Goal: Information Seeking & Learning: Learn about a topic

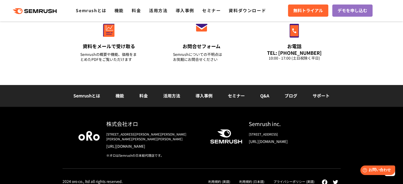
scroll to position [2091, 0]
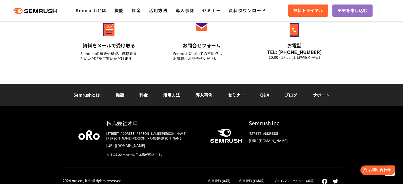
click at [82, 90] on div "Semrushとは 機能 料金 活用方法 導入事例 セミナー Q&A ブログ サポート" at bounding box center [201, 95] width 403 height 22
click at [82, 96] on link "Semrushとは" at bounding box center [86, 95] width 27 height 6
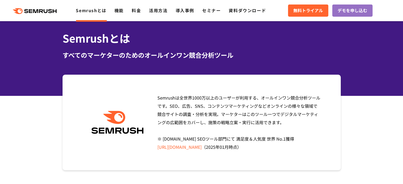
scroll to position [27, 0]
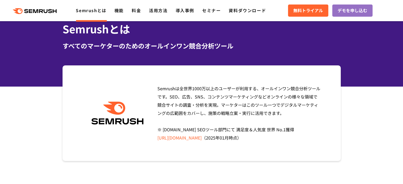
click at [208, 128] on span "Semrushは全世界[DATE]万以上のユーザーが利用する、オールインワン競合分析ツールです。SEO、広告、SNS、コンテンツマーケティングなどオンラインの…" at bounding box center [239, 113] width 163 height 56
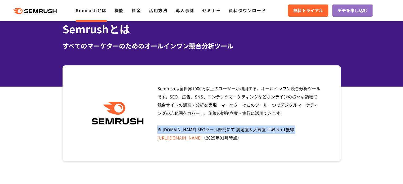
click at [208, 128] on span "Semrushは全世界[DATE]万以上のユーザーが利用する、オールインワン競合分析ツールです。SEO、広告、SNS、コンテンツマーケティングなどオンラインの…" at bounding box center [239, 113] width 163 height 56
copy span "※ [DOMAIN_NAME] SEOツール部門にて 満足度＆人気度 世界 No.1獲得"
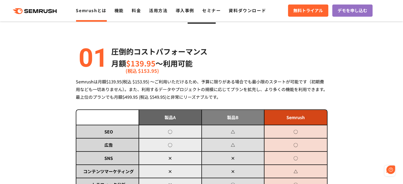
scroll to position [53, 0]
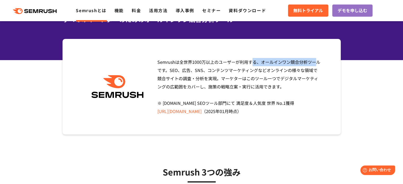
drag, startPoint x: 178, startPoint y: 62, endPoint x: 235, endPoint y: 63, distance: 56.2
click at [235, 63] on span "Semrushは全世界[DATE]万以上のユーザーが利用する、オールインワン競合分析ツールです。SEO、広告、SNS、コンテンツマーケティングなどオンラインの…" at bounding box center [239, 87] width 163 height 56
copy span "全世界[DATE]万以上のユーザー"
